Goal: Book appointment/travel/reservation

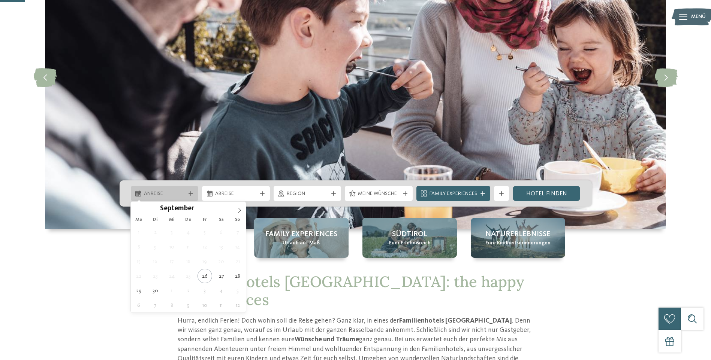
click at [192, 192] on icon at bounding box center [190, 193] width 4 height 4
click at [238, 211] on icon at bounding box center [239, 210] width 5 height 5
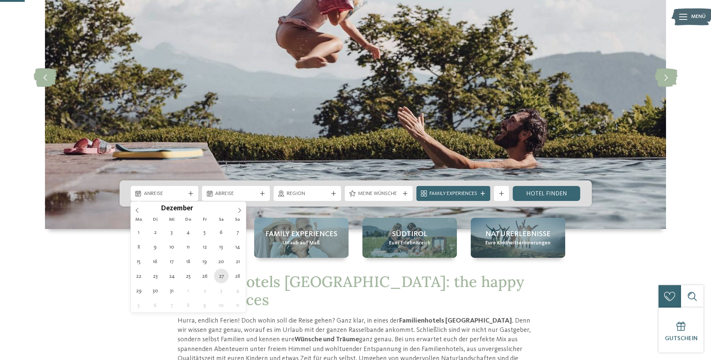
type div "27.12.2025"
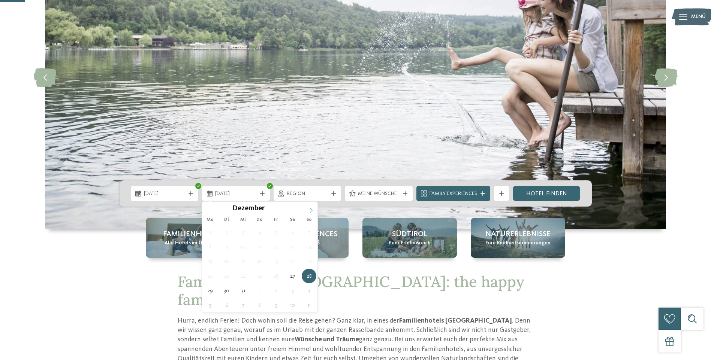
type input "****"
click at [311, 211] on icon at bounding box center [310, 210] width 5 height 5
type div "02.01.2026"
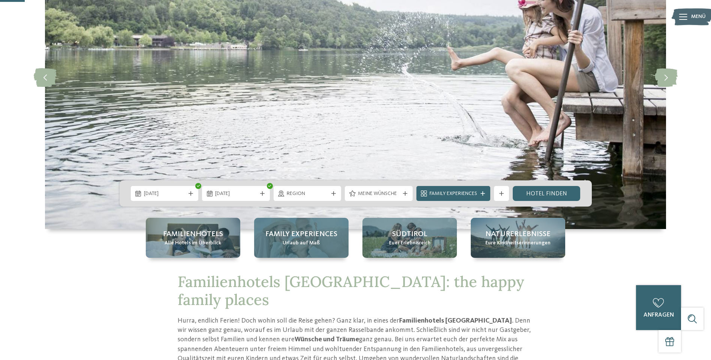
drag, startPoint x: 311, startPoint y: 211, endPoint x: 277, endPoint y: 233, distance: 40.2
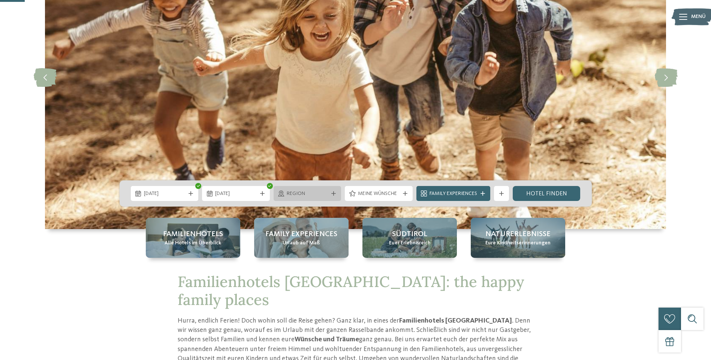
click at [318, 196] on span "Region" at bounding box center [308, 193] width 42 height 7
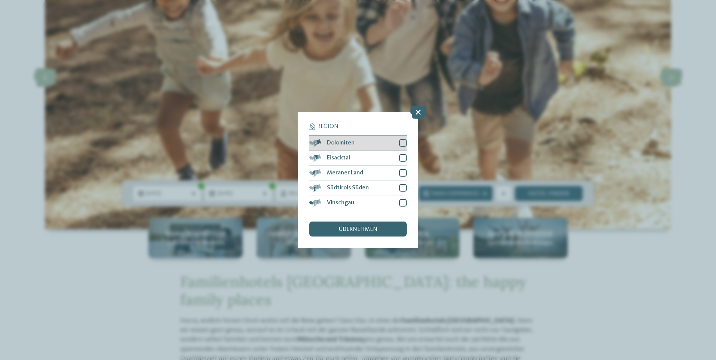
click at [401, 143] on div at bounding box center [402, 142] width 7 height 7
click at [351, 231] on span "übernehmen" at bounding box center [358, 230] width 39 height 6
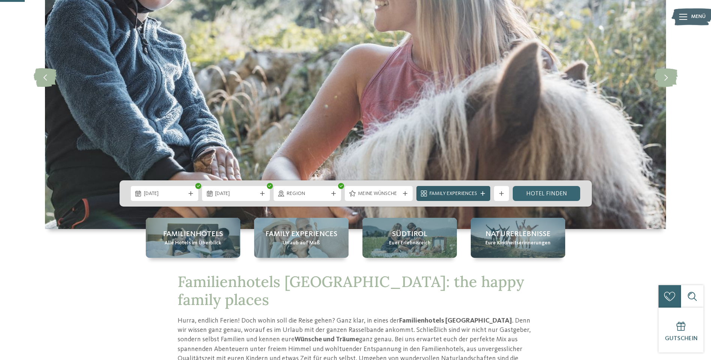
click at [453, 194] on span "Family Experiences" at bounding box center [453, 193] width 48 height 7
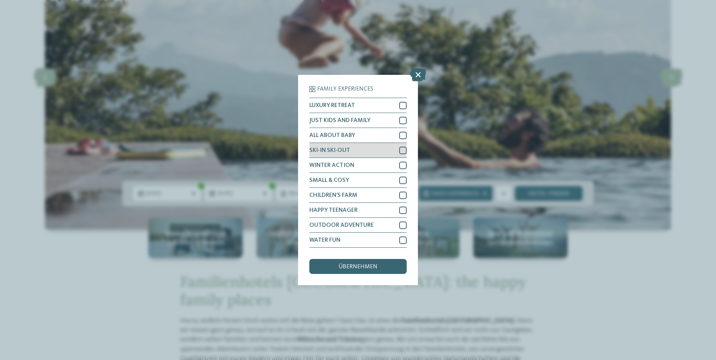
click at [402, 150] on div at bounding box center [402, 150] width 7 height 7
click at [405, 162] on div at bounding box center [402, 165] width 7 height 7
click at [380, 270] on div "übernehmen" at bounding box center [357, 266] width 97 height 15
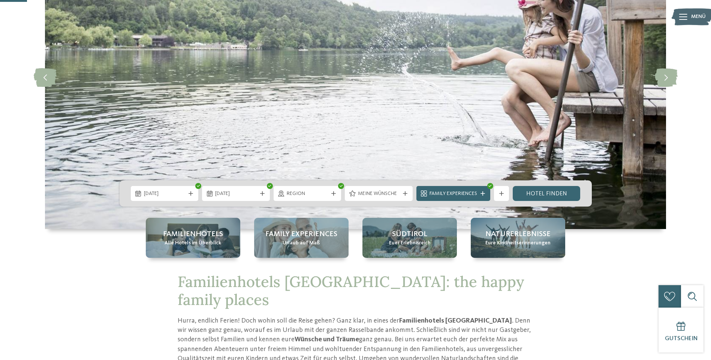
scroll to position [150, 0]
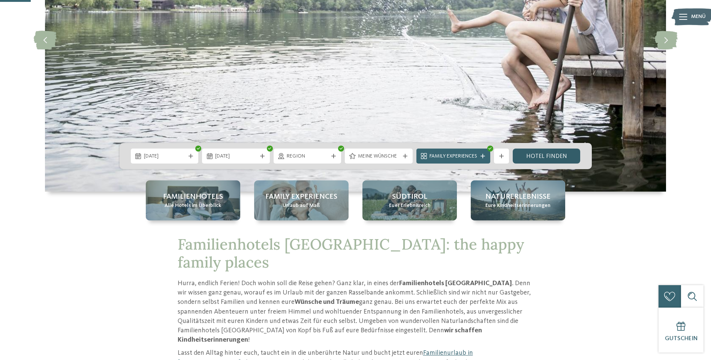
click at [553, 152] on link "Hotel finden" at bounding box center [546, 156] width 68 height 15
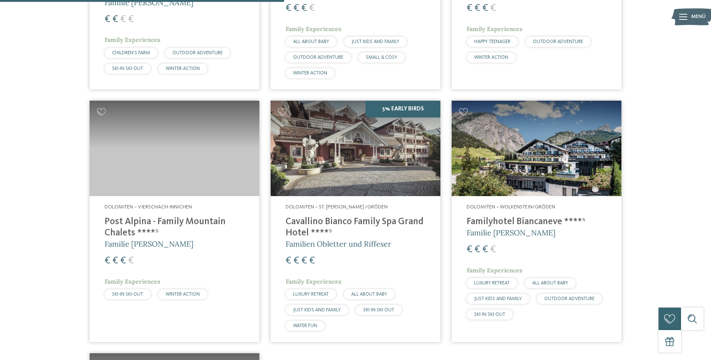
scroll to position [433, 0]
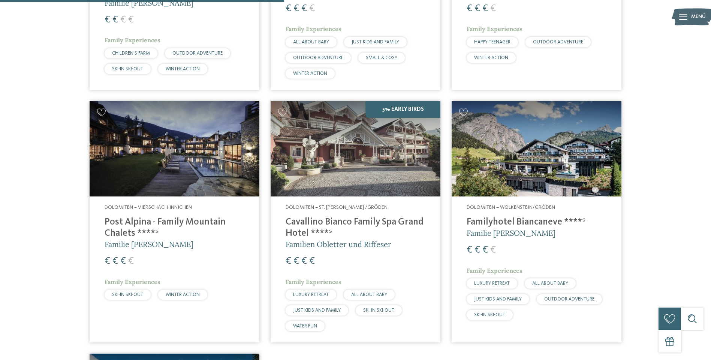
click at [388, 111] on img at bounding box center [355, 149] width 170 height 96
click at [162, 132] on img at bounding box center [175, 149] width 170 height 96
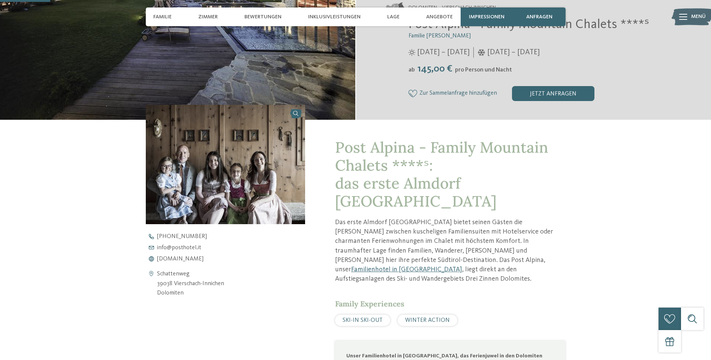
scroll to position [150, 0]
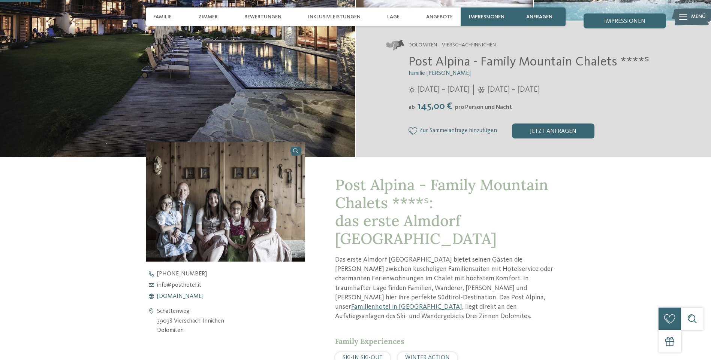
click at [182, 297] on span "www.postalpina.it" at bounding box center [180, 297] width 46 height 6
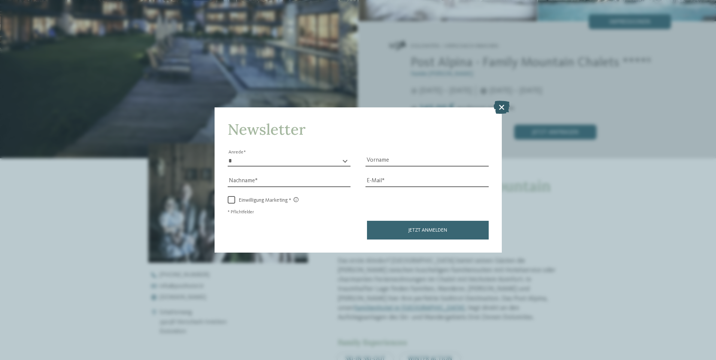
click at [505, 106] on icon at bounding box center [502, 106] width 16 height 13
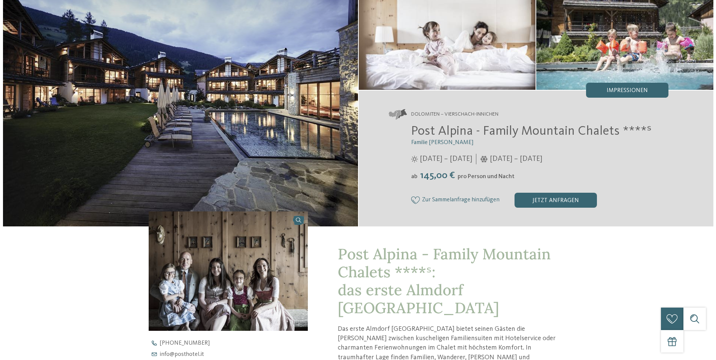
scroll to position [0, 0]
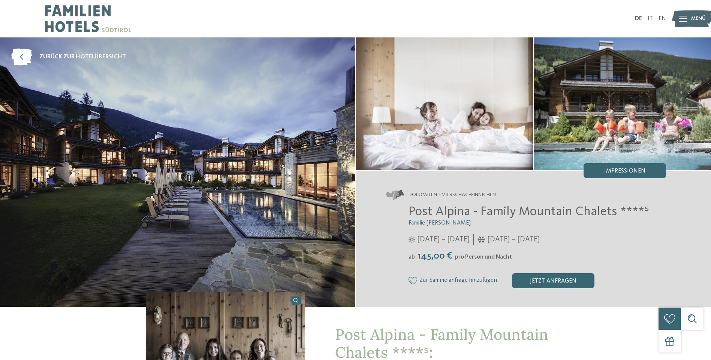
click at [688, 15] on img at bounding box center [691, 19] width 41 height 21
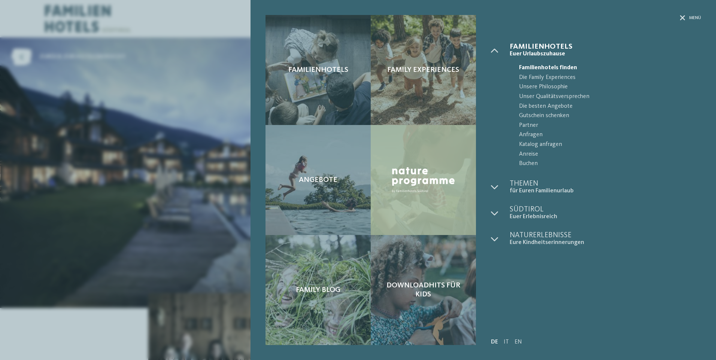
click at [425, 201] on div at bounding box center [423, 180] width 105 height 110
click at [413, 187] on img at bounding box center [424, 180] width 68 height 31
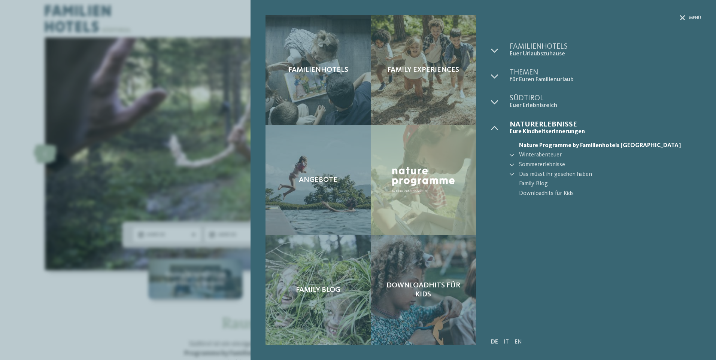
click at [131, 339] on div "Familienhotels Family Experiences Angebote" at bounding box center [358, 180] width 716 height 360
